Goal: Task Accomplishment & Management: Use online tool/utility

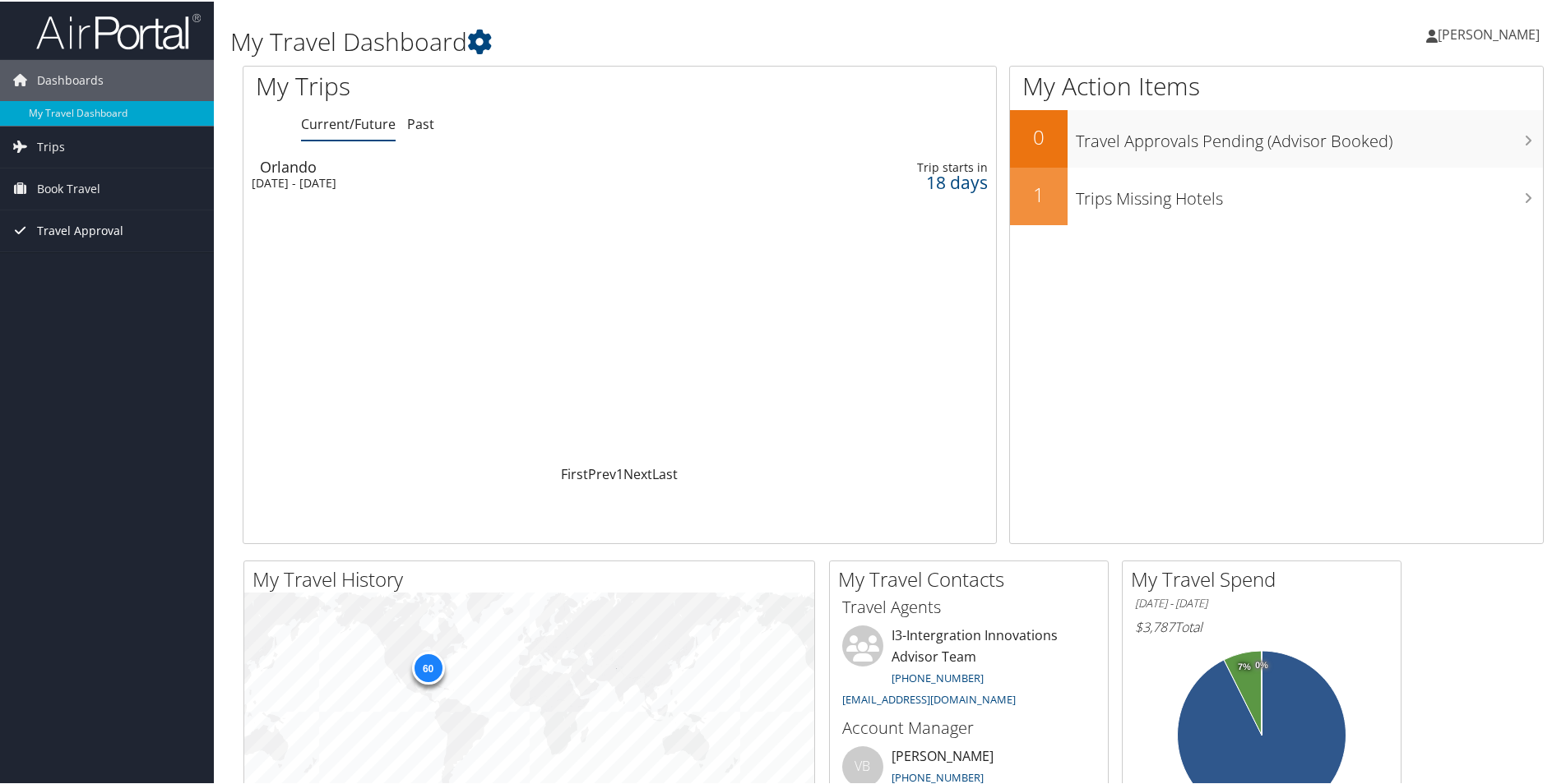
click at [96, 233] on span "Travel Approval" at bounding box center [79, 229] width 86 height 41
click at [90, 256] on link "Pending Trip Approvals" at bounding box center [107, 261] width 214 height 24
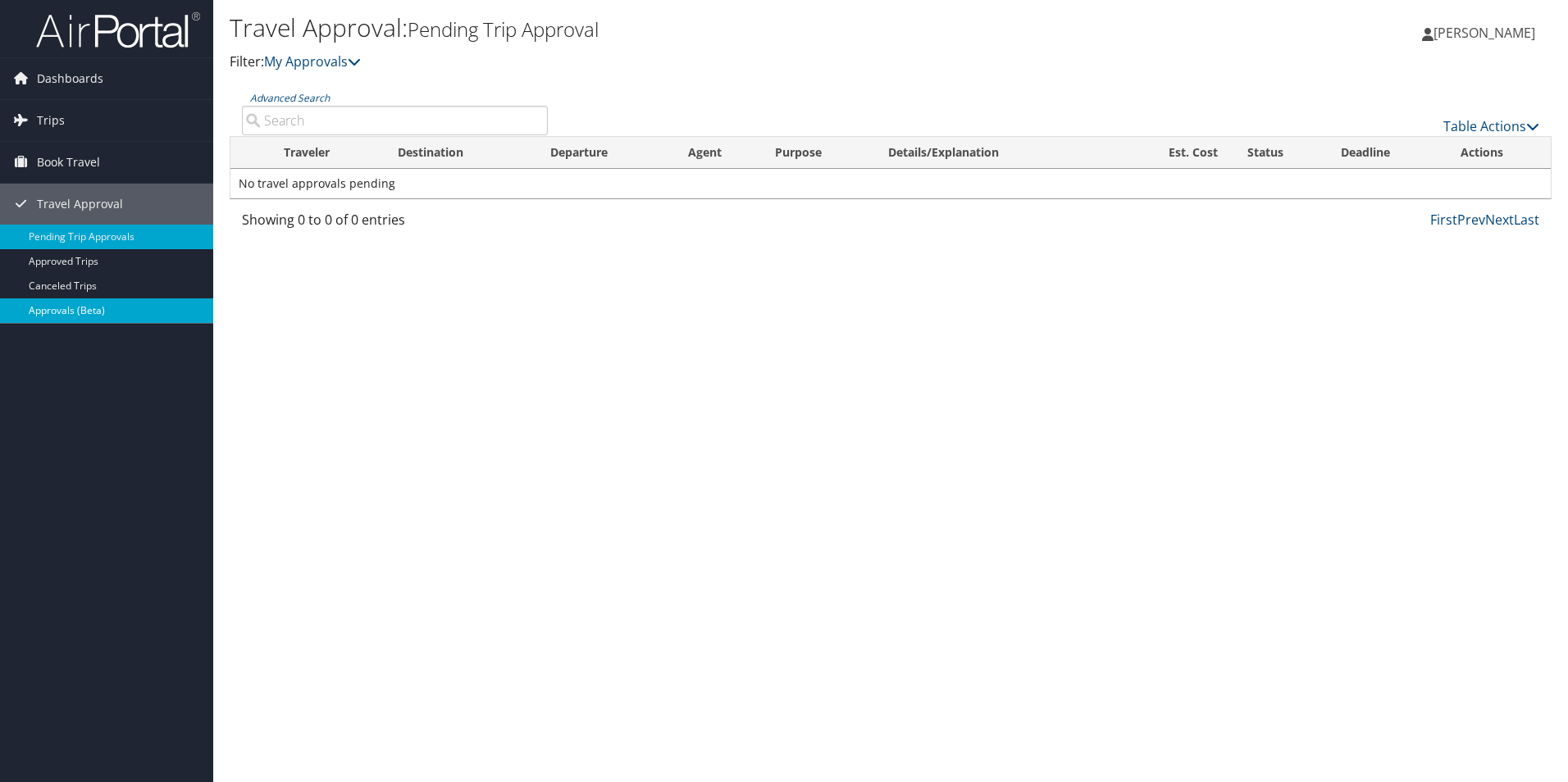
click at [101, 317] on link "Approvals (Beta)" at bounding box center [106, 310] width 213 height 24
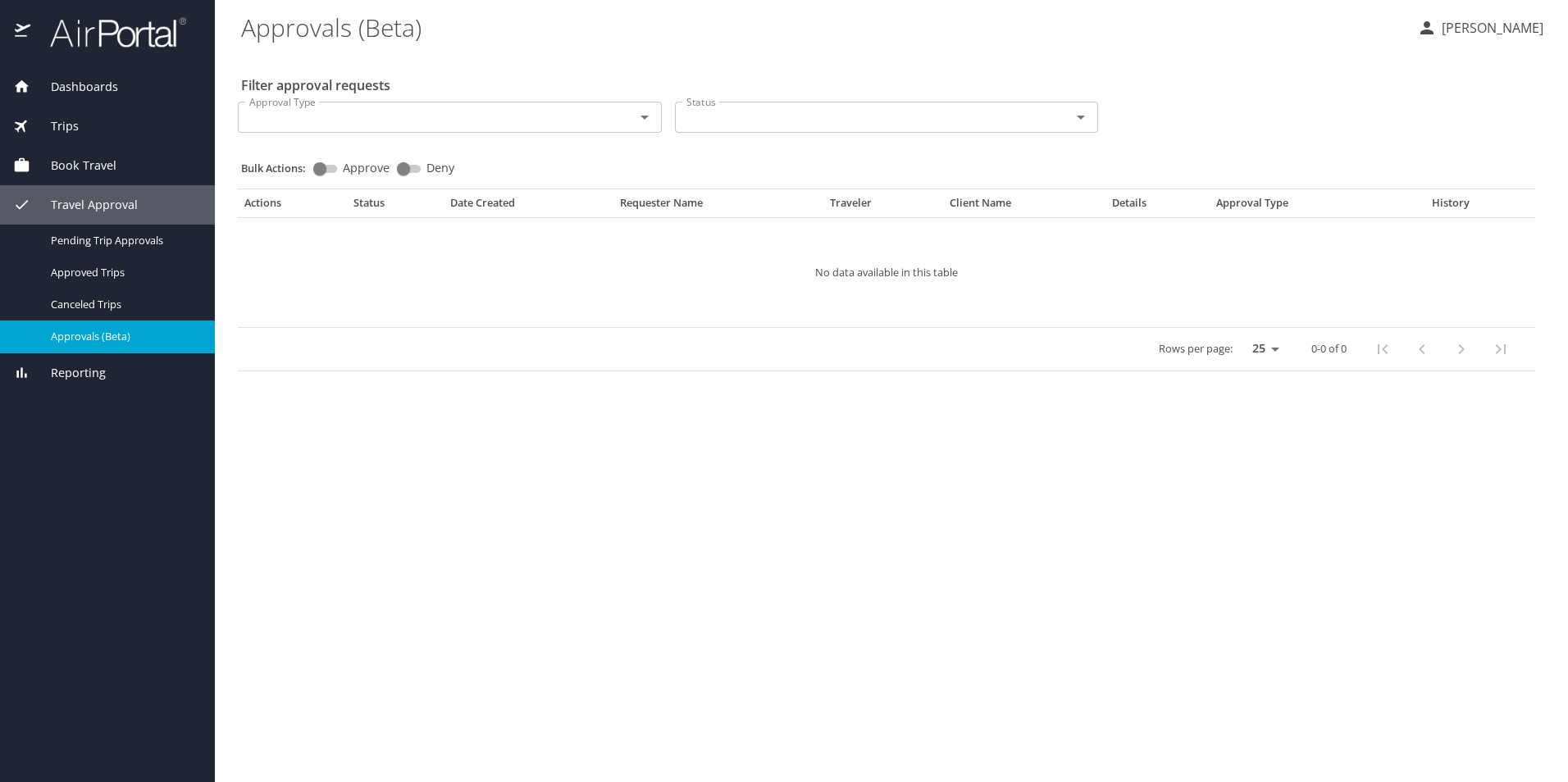
click at [50, 124] on span "Trips" at bounding box center [54, 126] width 48 height 18
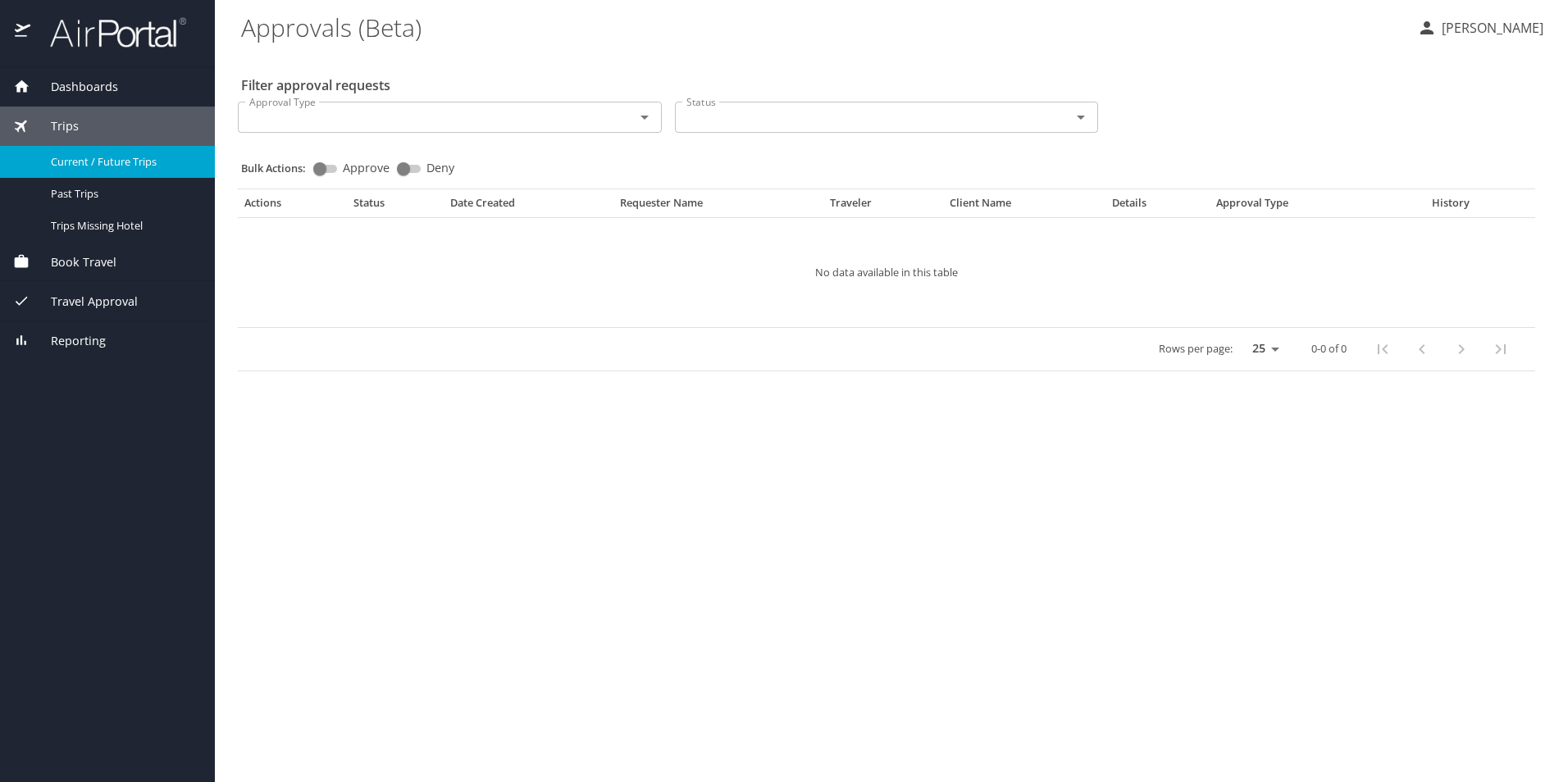
click at [126, 167] on span "Current / Future Trips" at bounding box center [123, 162] width 144 height 15
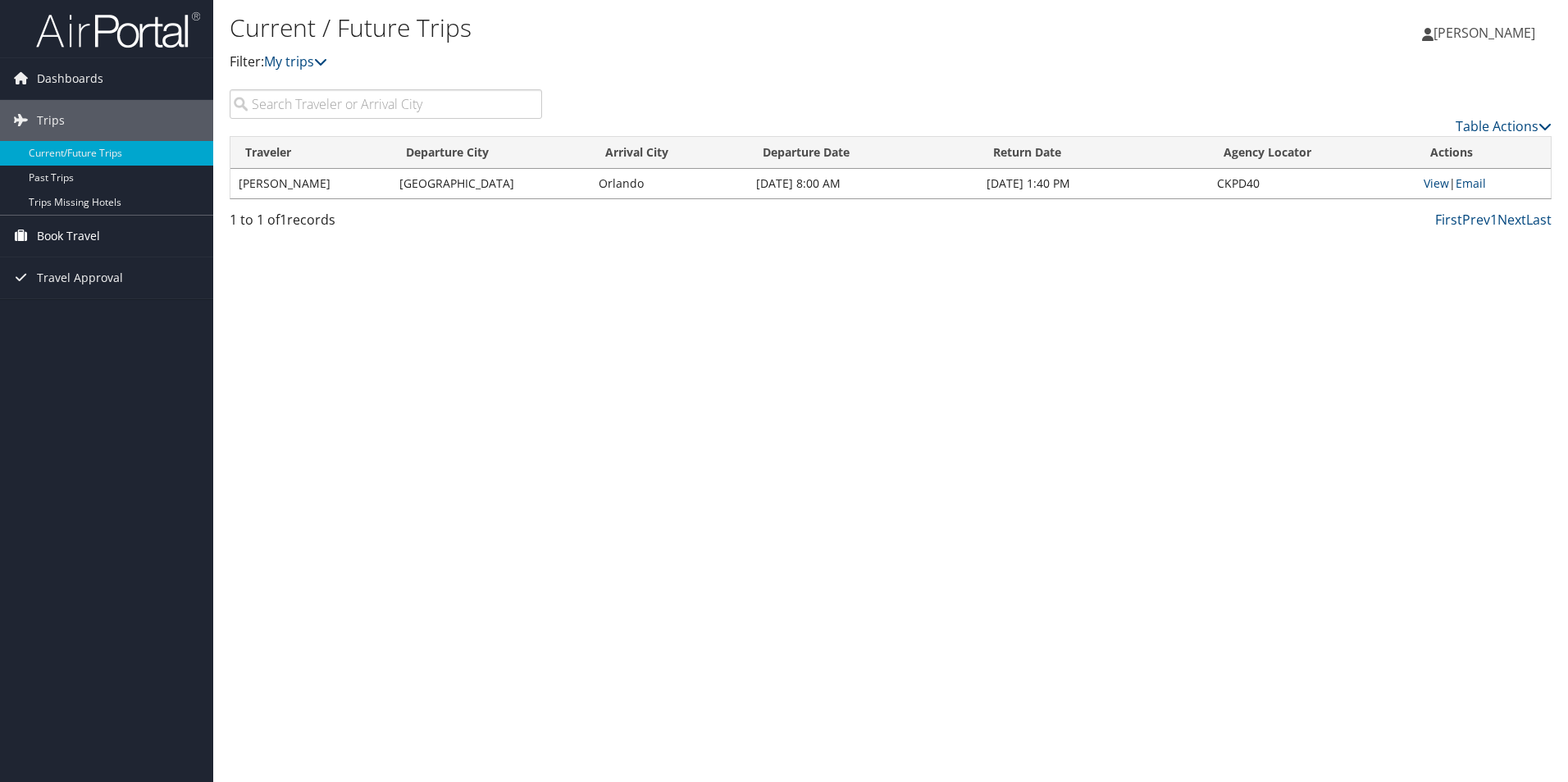
click at [75, 234] on span "Book Travel" at bounding box center [68, 236] width 63 height 41
click at [117, 277] on link "Approval Request (Beta)" at bounding box center [106, 268] width 213 height 24
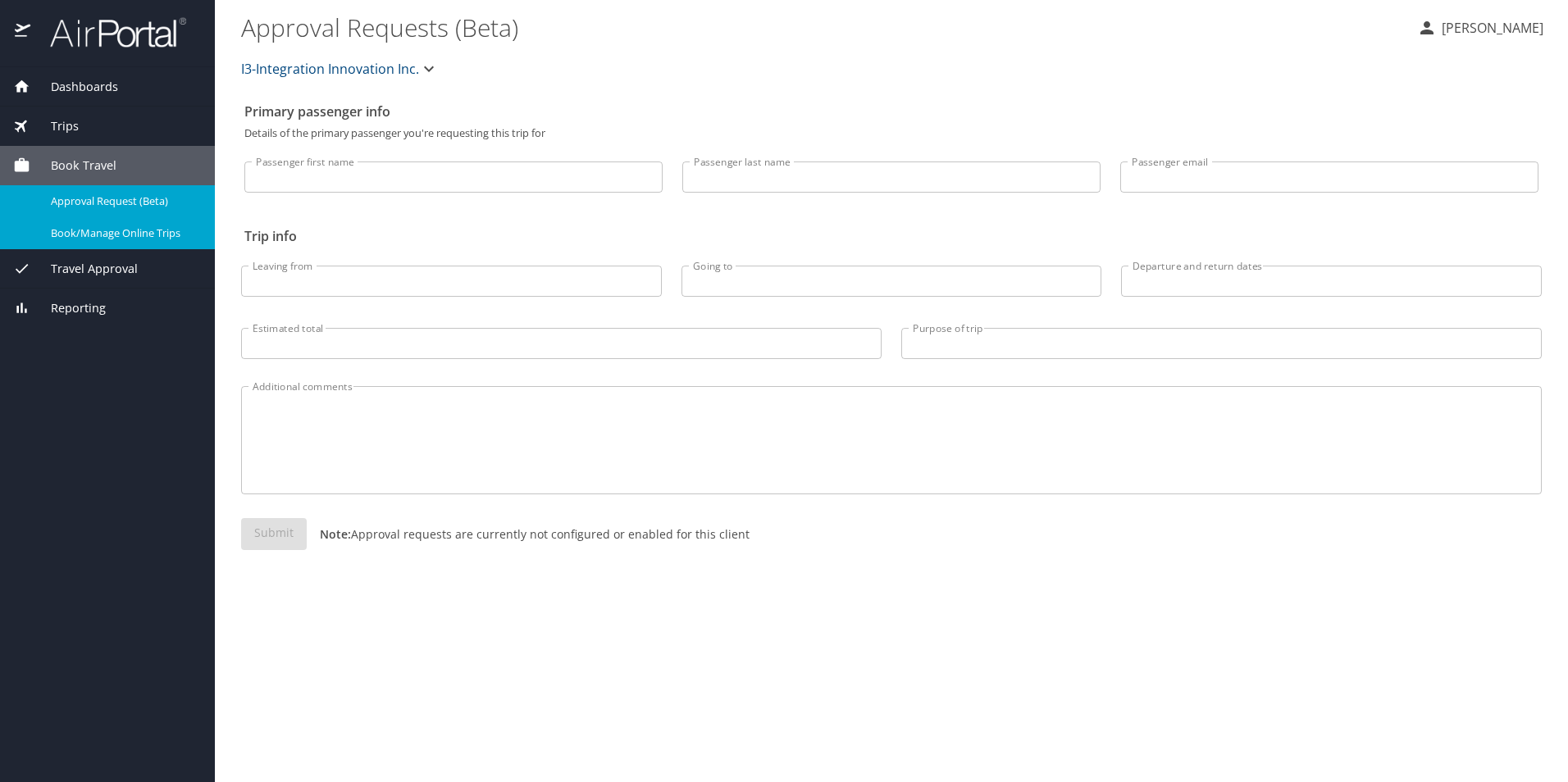
click at [88, 235] on span "Book/Manage Online Trips" at bounding box center [123, 234] width 144 height 15
click at [142, 234] on span "Book/Manage Online Trips" at bounding box center [123, 234] width 144 height 15
